Goal: Information Seeking & Learning: Learn about a topic

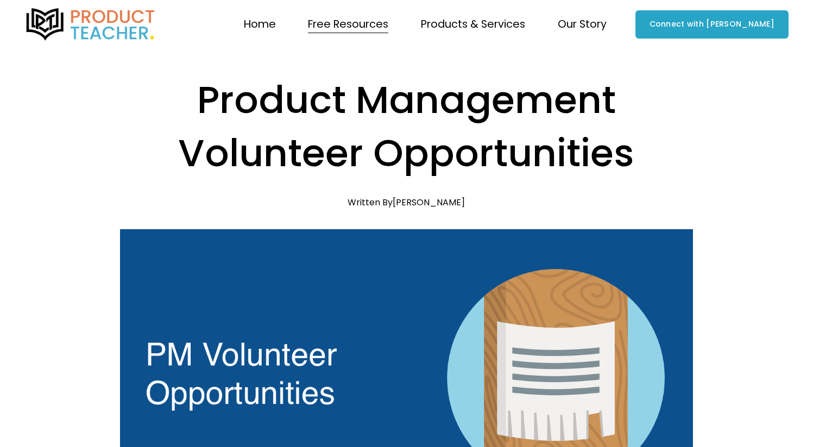
click at [0, 0] on span "Workshops" at bounding box center [0, 0] width 0 height 0
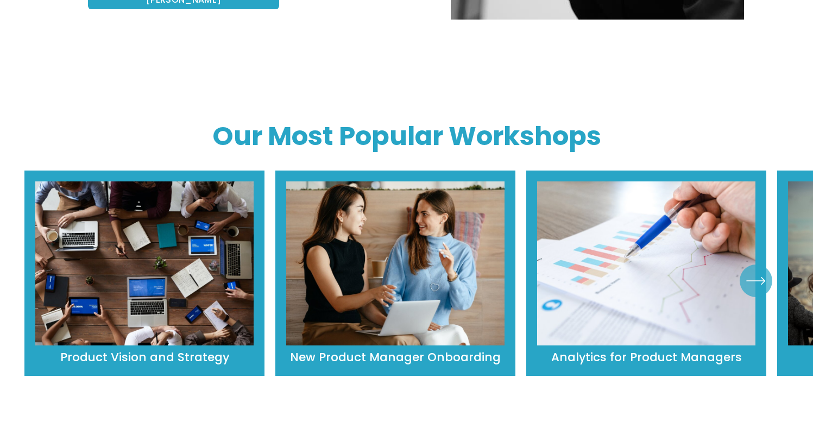
scroll to position [400, 0]
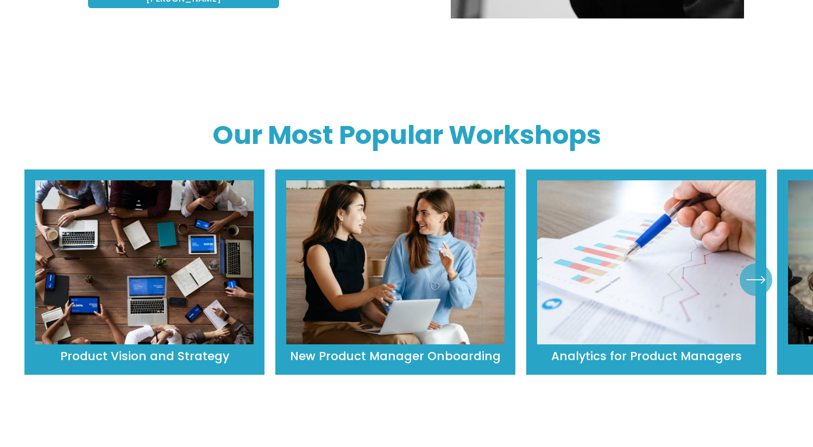
click at [435, 257] on ul "Product Vision and Strategy New Product Manager Onboarding" at bounding box center [406, 279] width 764 height 220
click at [432, 230] on ul "Product Vision and Strategy New Product Manager Onboarding" at bounding box center [406, 279] width 764 height 220
click at [216, 220] on ul "Product Vision and Strategy New Product Manager Onboarding" at bounding box center [406, 279] width 764 height 220
click at [762, 270] on icon "\a \a \a Next\a \a" at bounding box center [756, 280] width 20 height 20
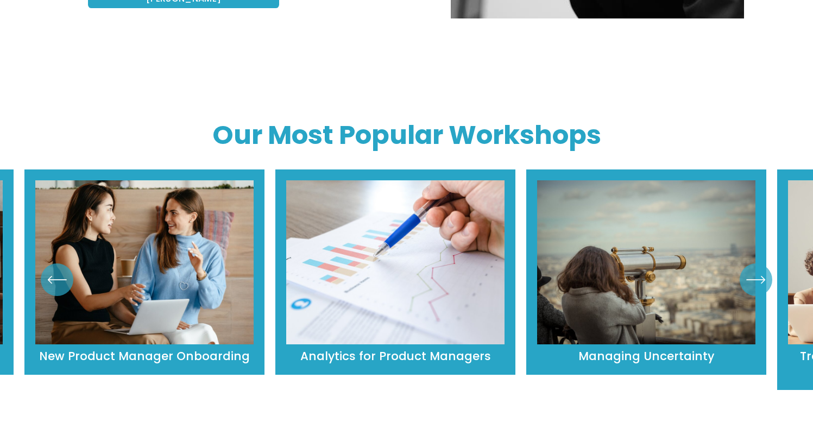
click at [762, 270] on icon "\a \a \a Next\a \a" at bounding box center [756, 280] width 20 height 20
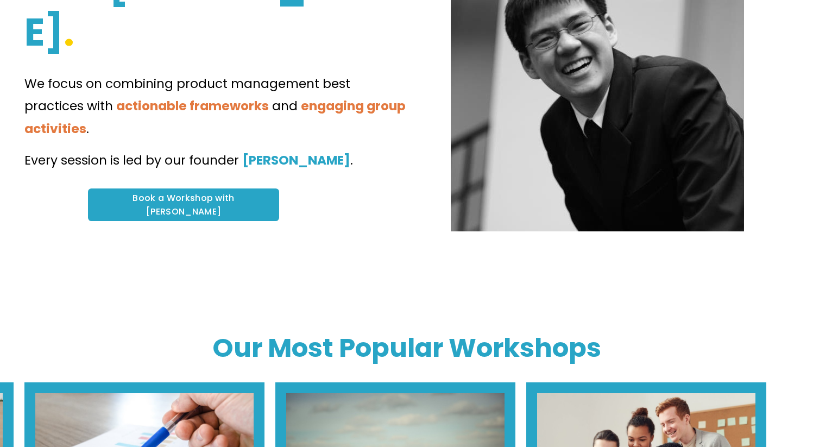
scroll to position [0, 0]
